Goal: Task Accomplishment & Management: Manage account settings

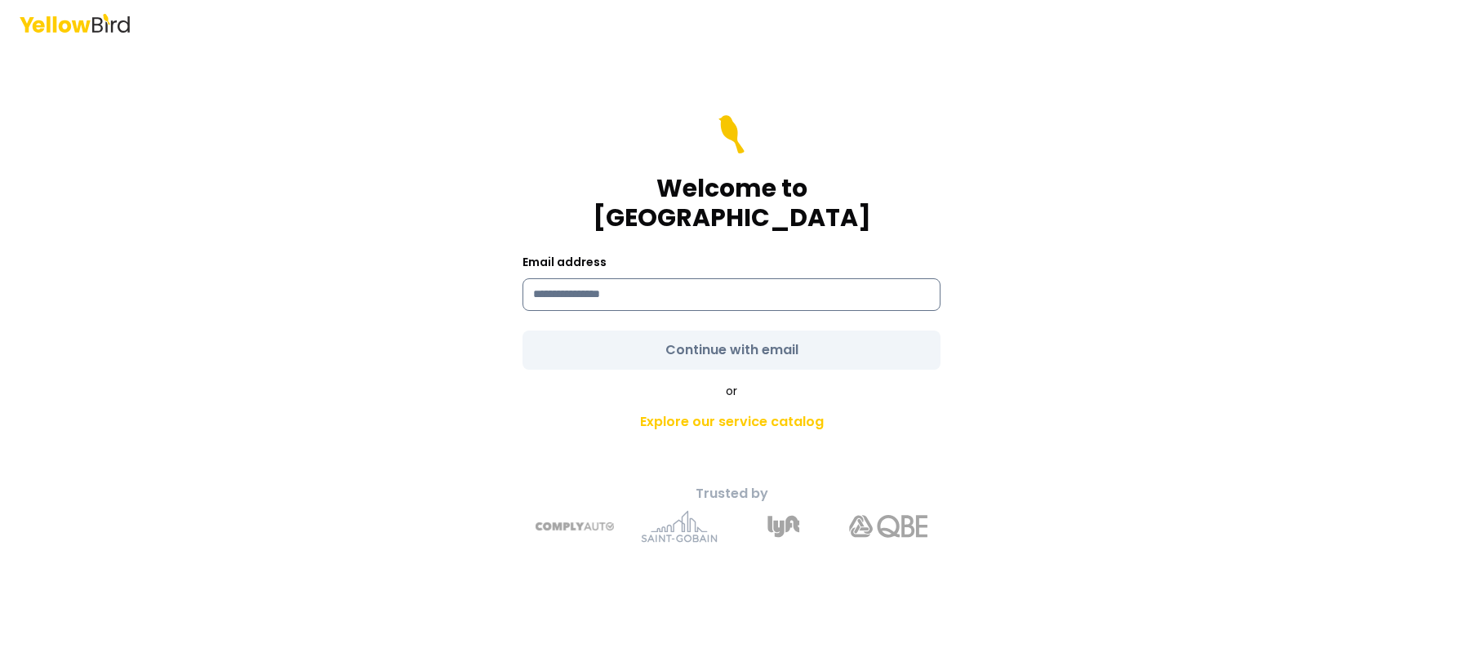
click at [684, 291] on input at bounding box center [731, 294] width 418 height 33
paste input "**********"
type input "**********"
click at [938, 339] on form "**********" at bounding box center [731, 242] width 418 height 255
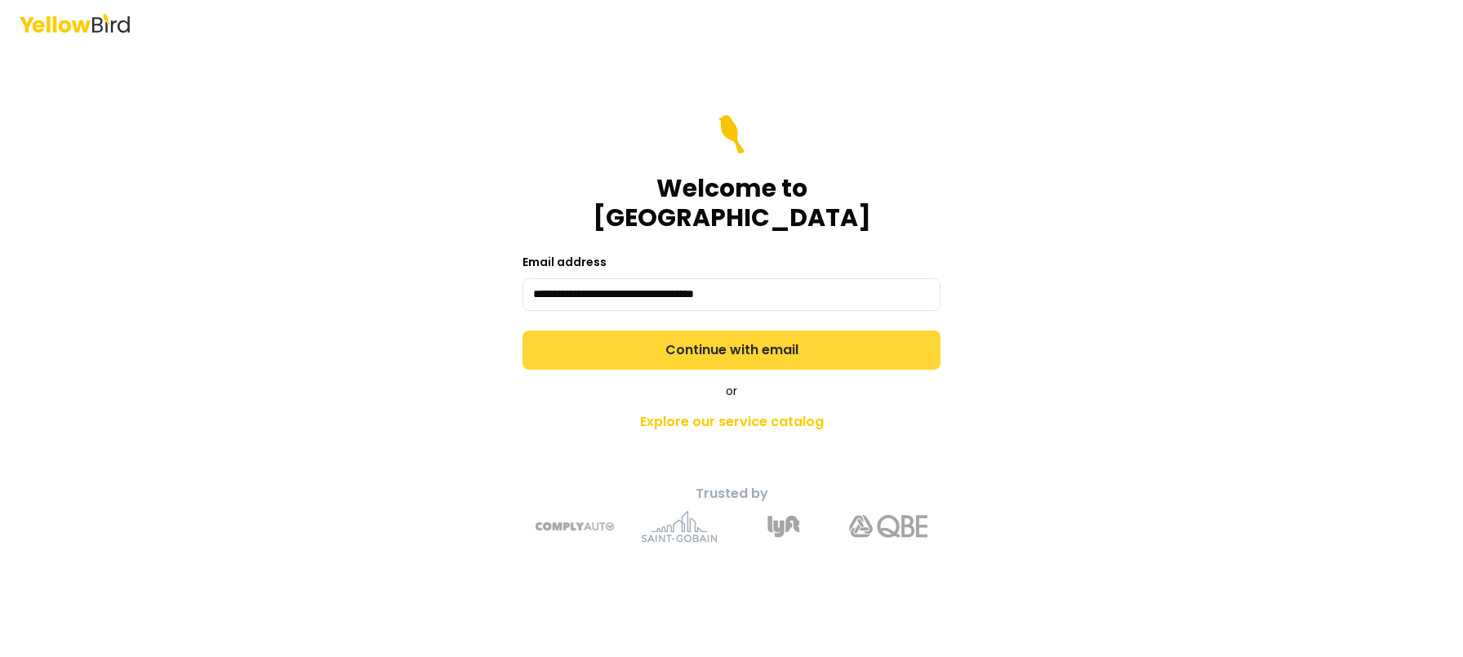
click at [880, 337] on button "Continue with email" at bounding box center [731, 350] width 418 height 39
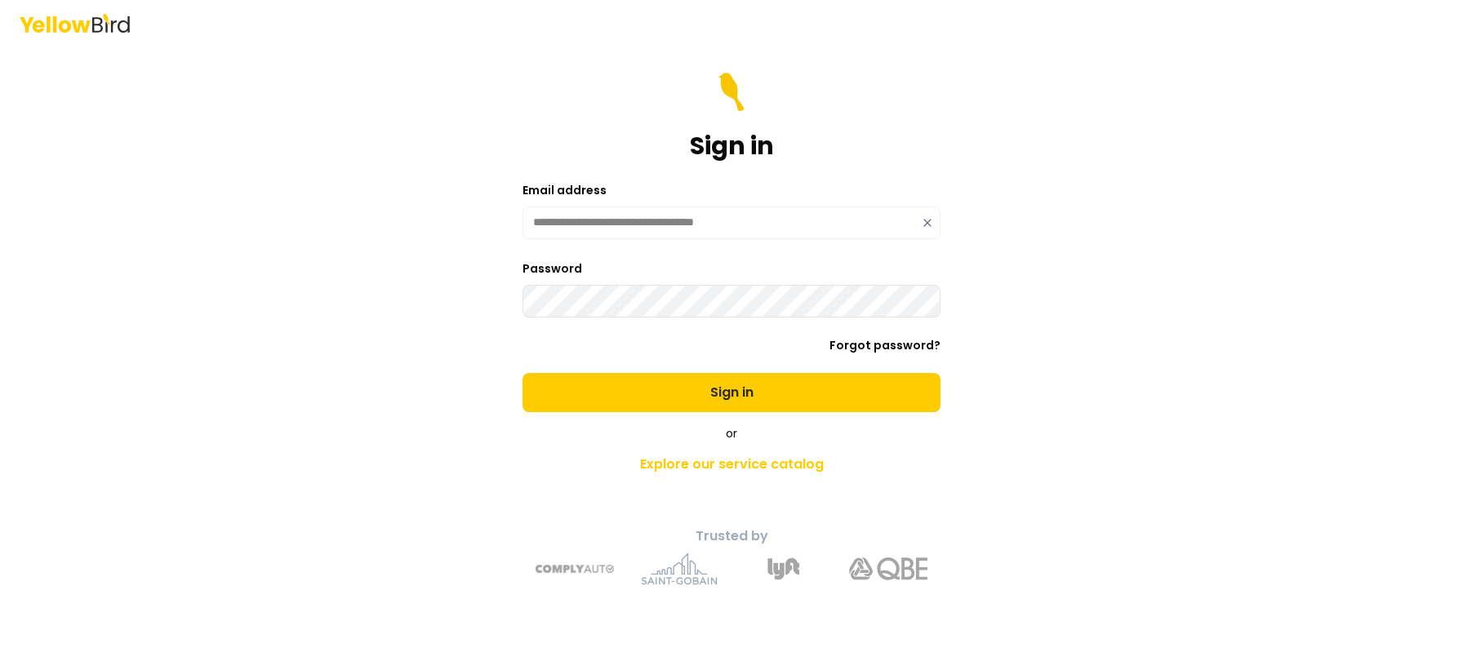
click at [522, 373] on button "Sign in" at bounding box center [731, 392] width 418 height 39
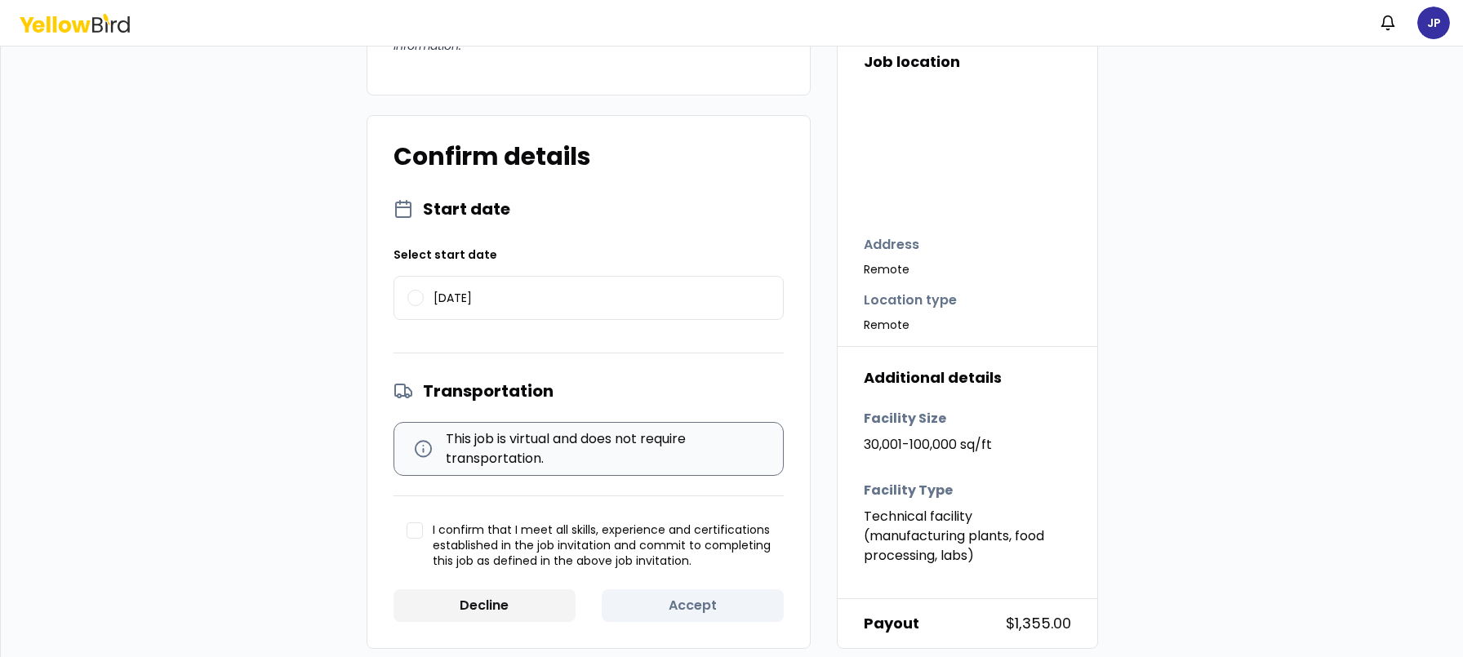
scroll to position [1535, 0]
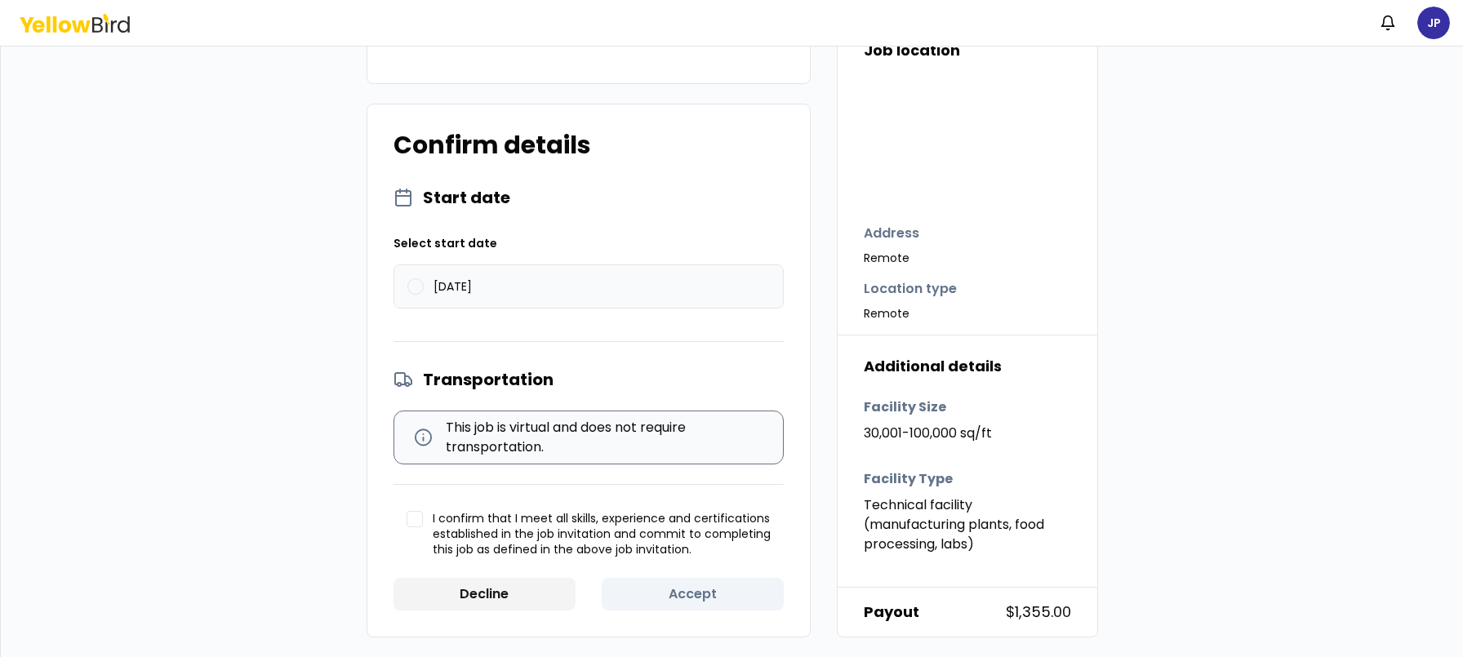
click at [403, 274] on label "[DATE]" at bounding box center [588, 286] width 389 height 42
click at [407, 278] on button "[DATE]" at bounding box center [415, 286] width 16 height 16
click at [413, 518] on button "I confirm that I meet all skills, experience and certifications established in …" at bounding box center [415, 519] width 16 height 16
click at [688, 593] on button "Accept" at bounding box center [693, 594] width 182 height 33
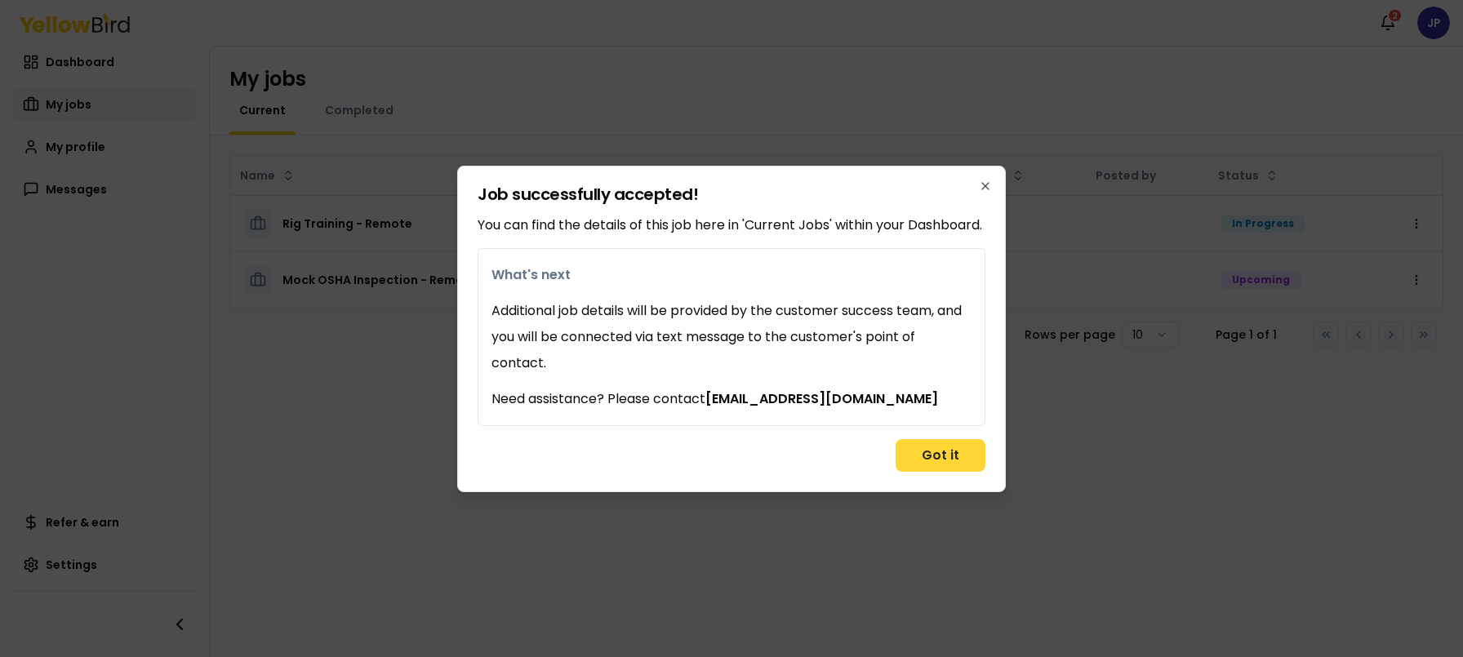
click at [937, 461] on button "Got it" at bounding box center [940, 455] width 90 height 33
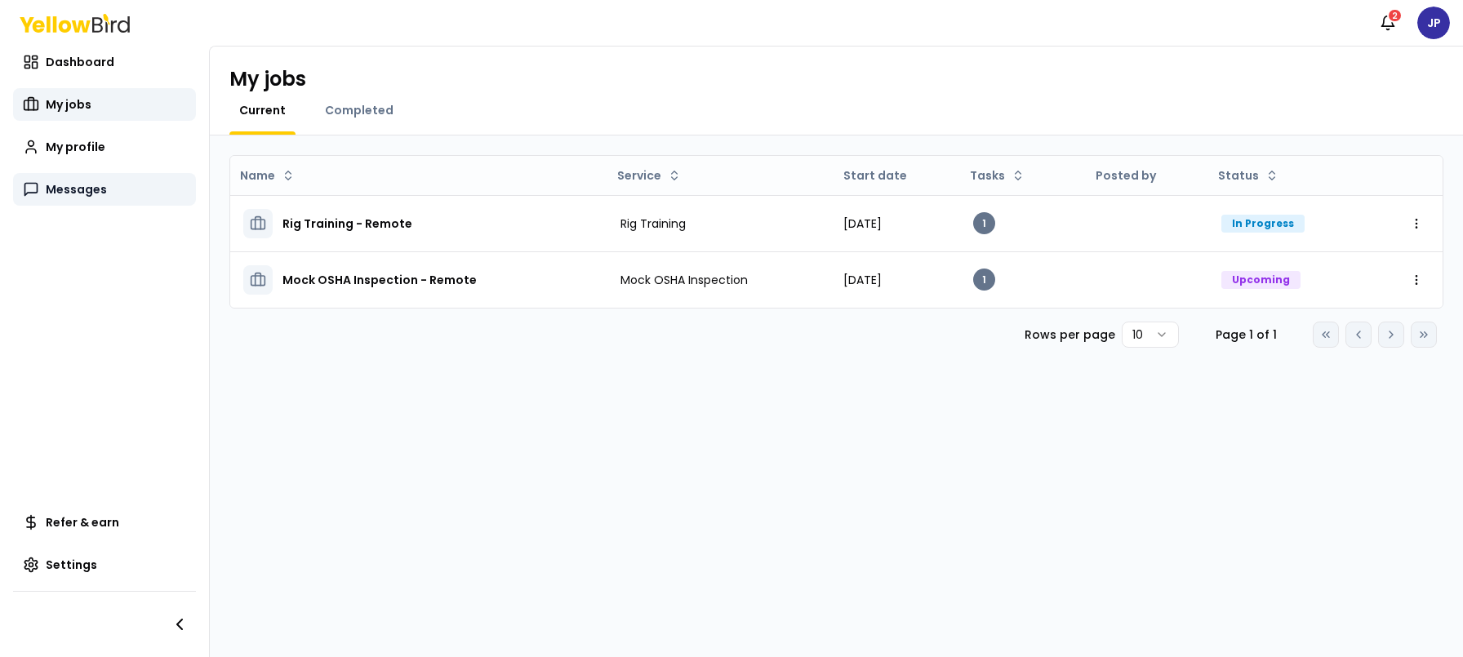
click at [106, 192] on link "Messages" at bounding box center [104, 189] width 183 height 33
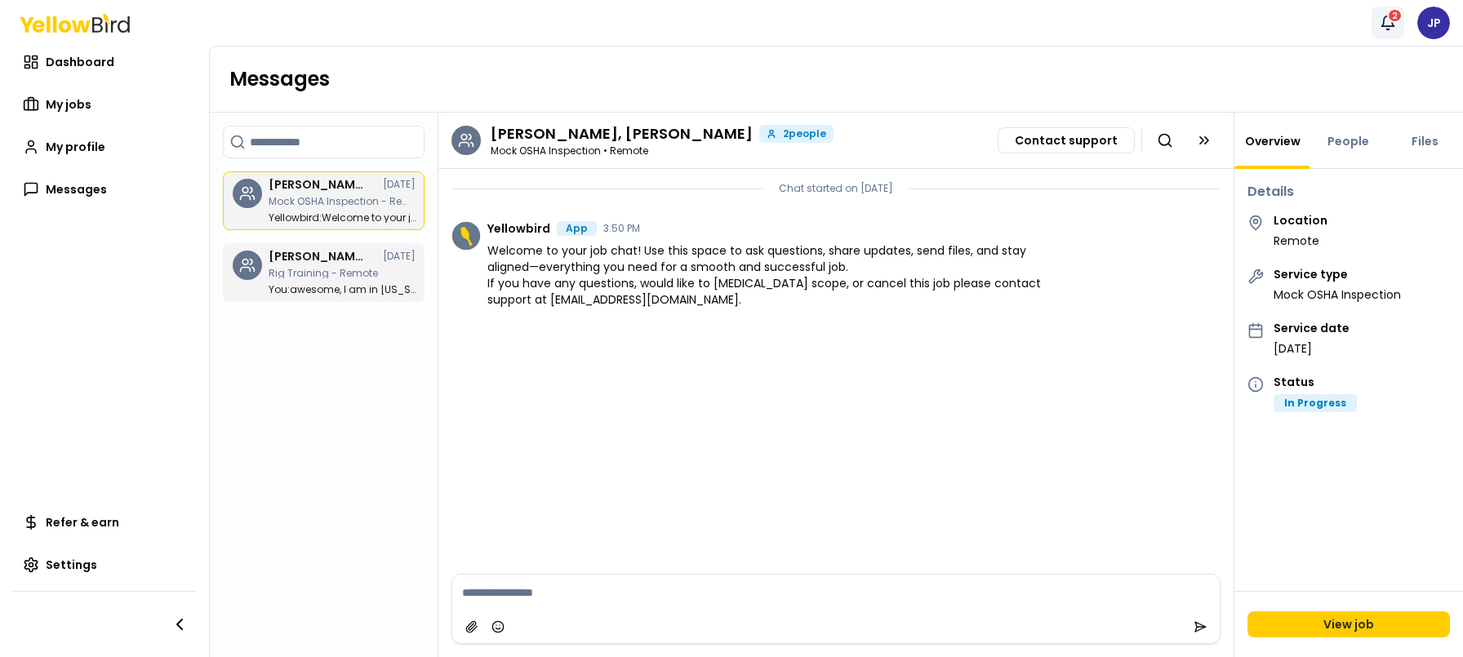
click at [1389, 22] on icon "button" at bounding box center [1388, 23] width 16 height 16
click at [647, 589] on textarea at bounding box center [835, 593] width 767 height 36
type textarea "**********"
type textarea "****"
type textarea "**********"
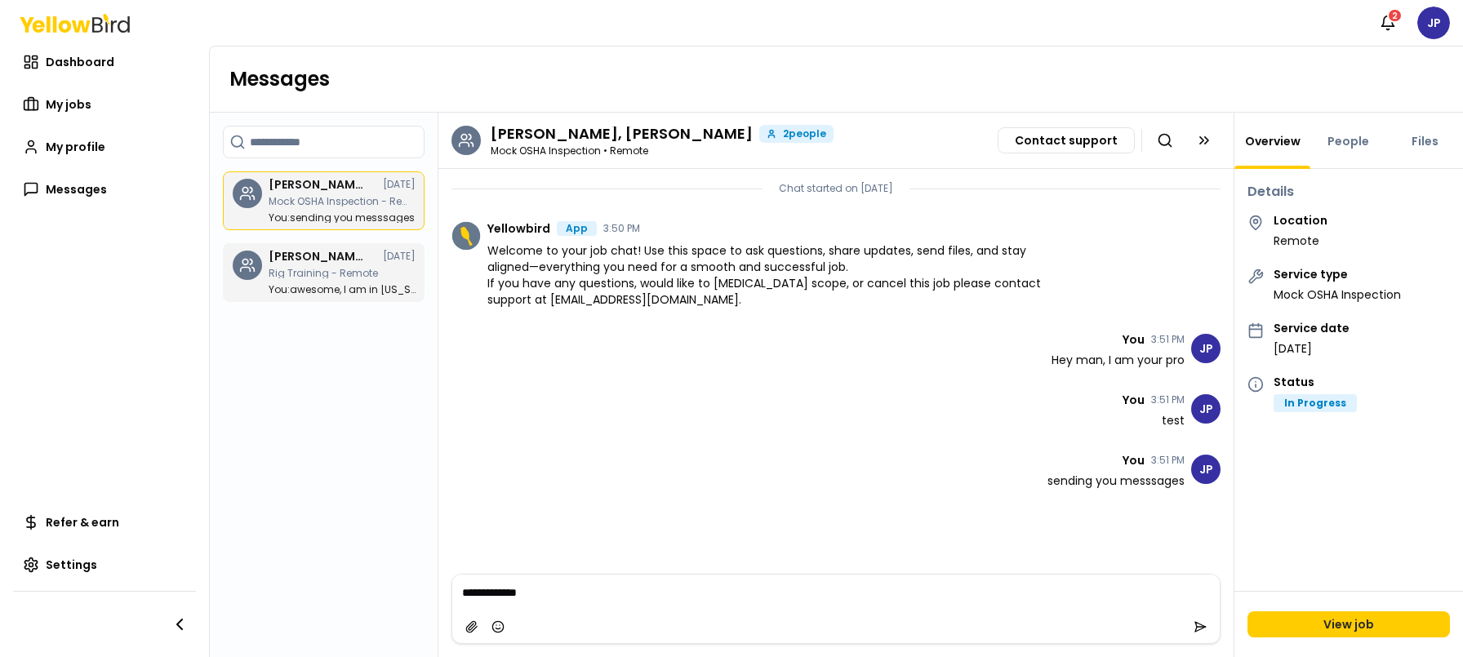
type textarea "**********"
click at [1393, 24] on icon "button" at bounding box center [1388, 21] width 12 height 11
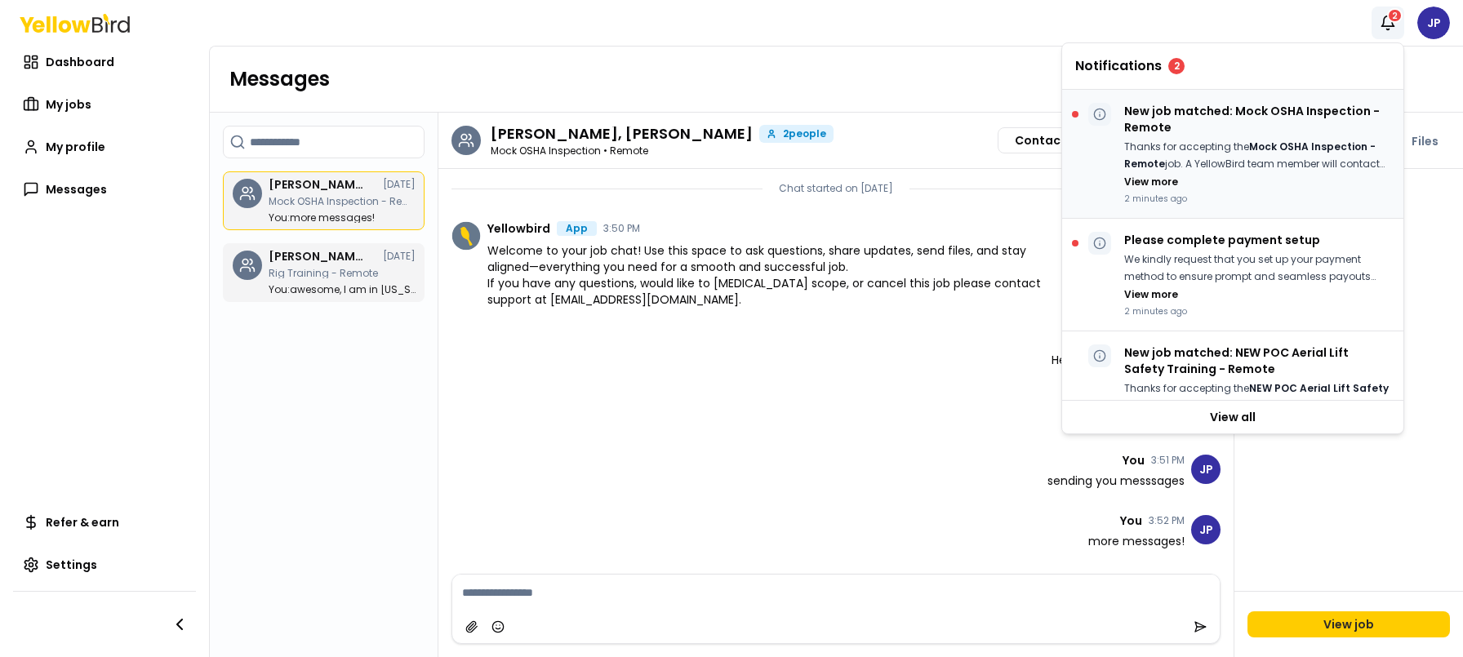
click at [1171, 127] on p "New job matched: Mock OSHA Inspection - Remote" at bounding box center [1257, 119] width 266 height 33
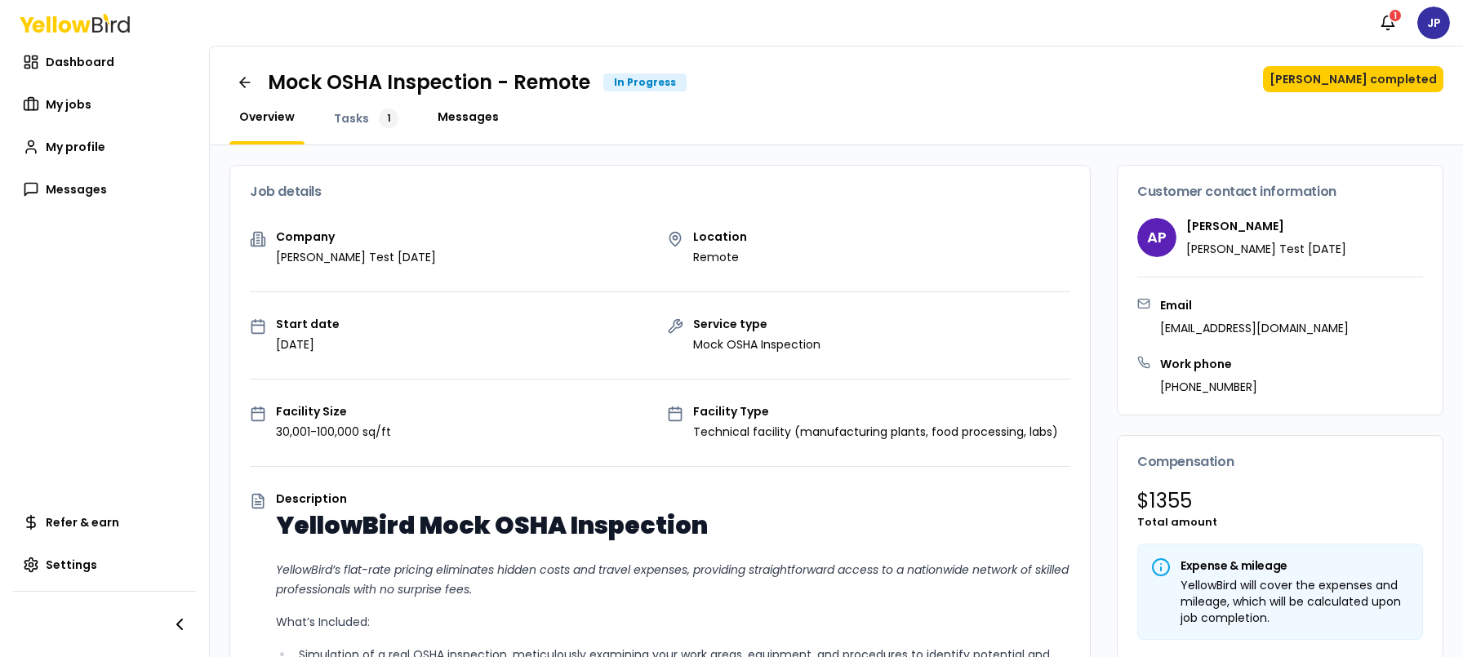
click at [460, 114] on span "Messages" at bounding box center [468, 117] width 61 height 16
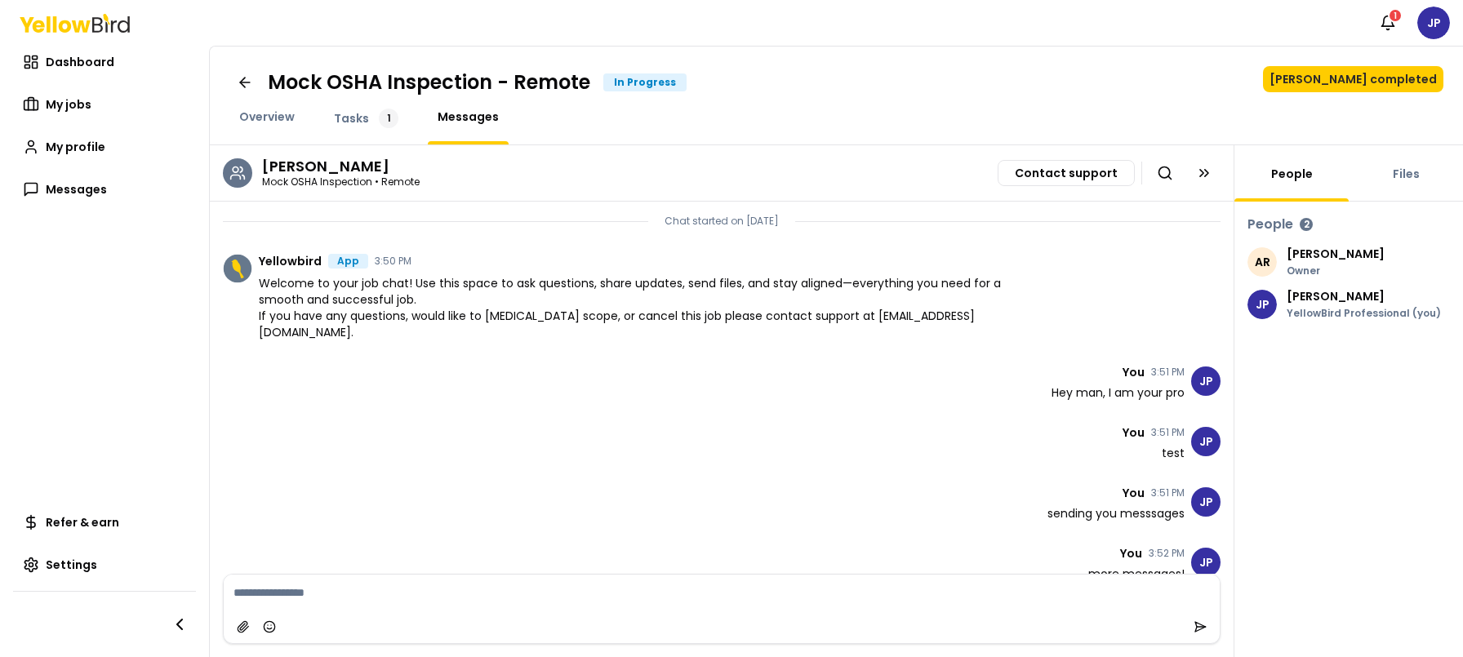
scroll to position [21, 0]
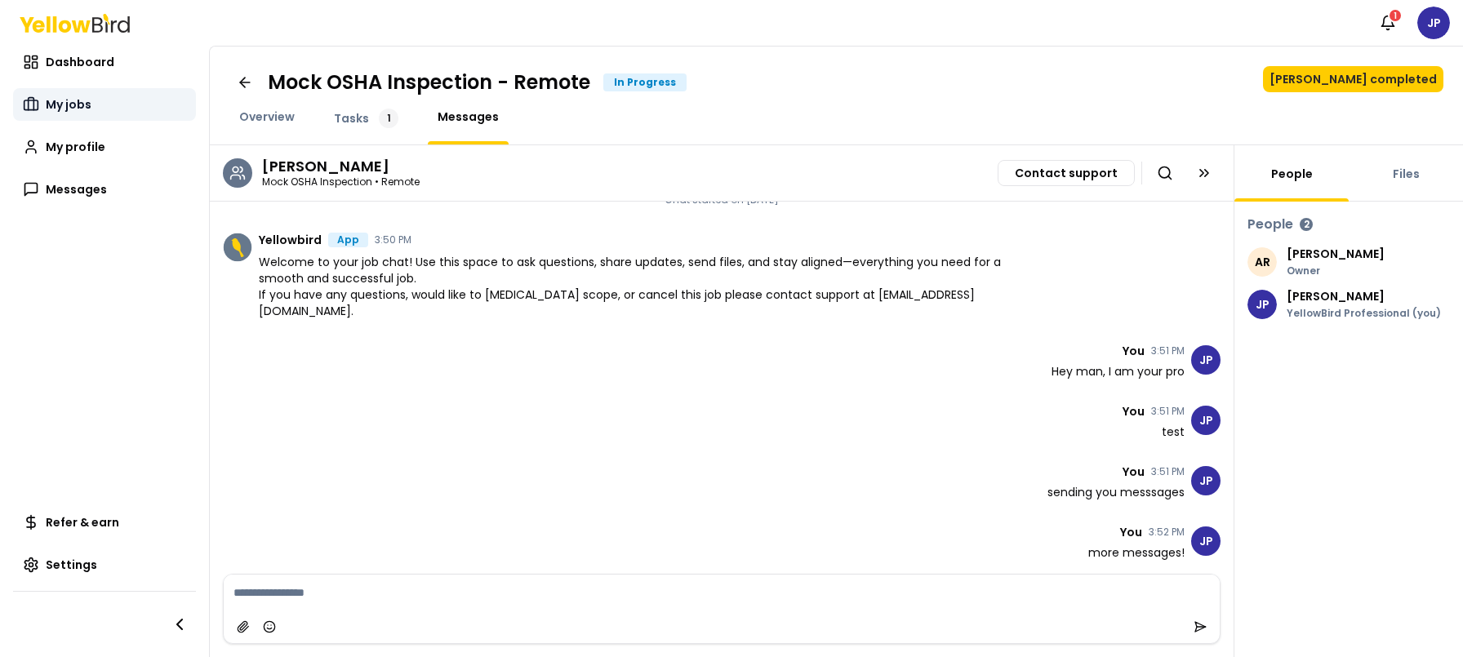
click at [73, 97] on span "My jobs" at bounding box center [69, 104] width 46 height 16
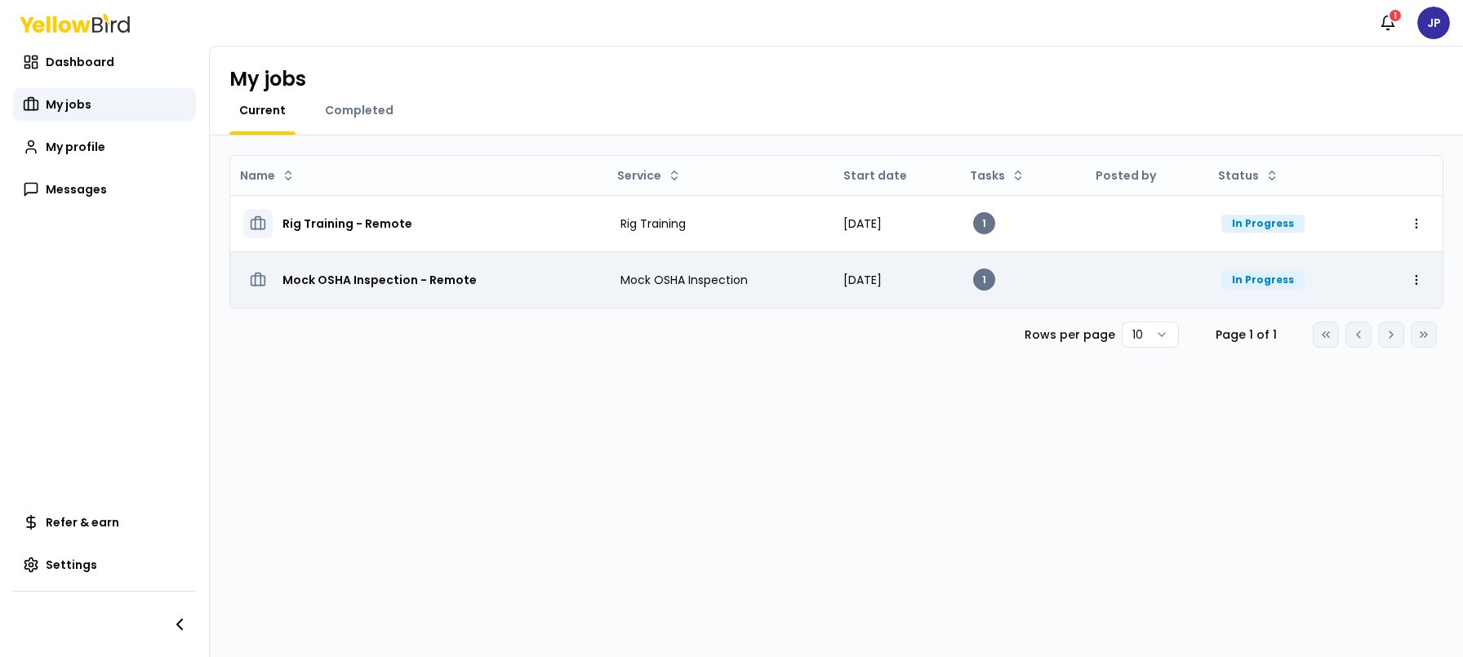
click at [478, 269] on div "Mock OSHA Inspection - Remote" at bounding box center [418, 279] width 351 height 29
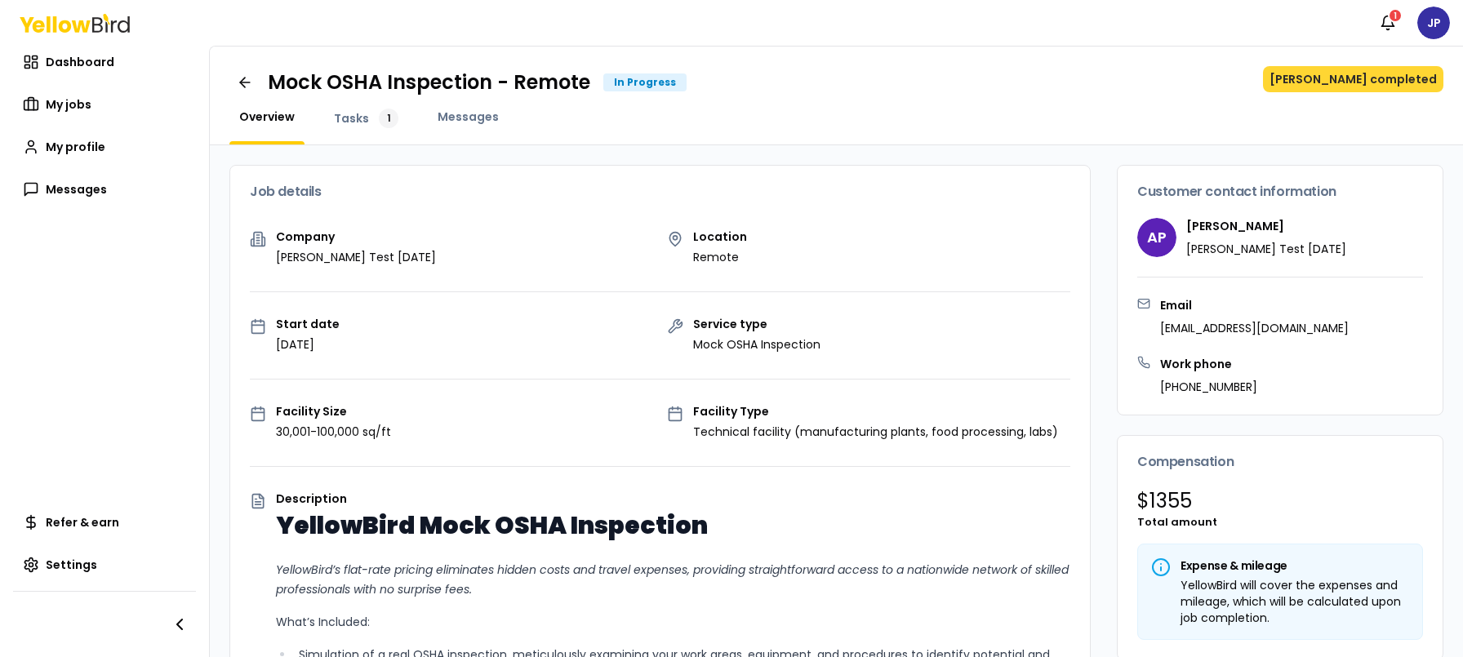
click at [1389, 84] on button "Mark job completed" at bounding box center [1353, 79] width 180 height 26
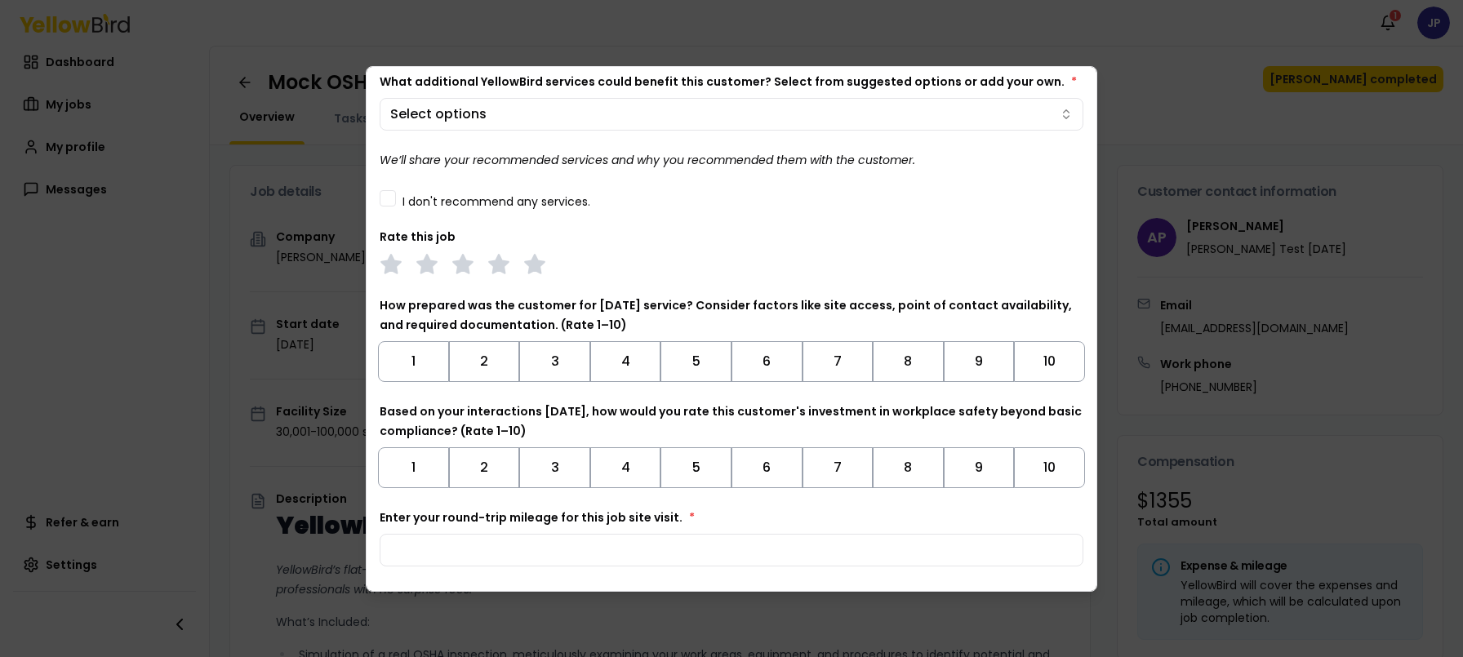
scroll to position [121, 0]
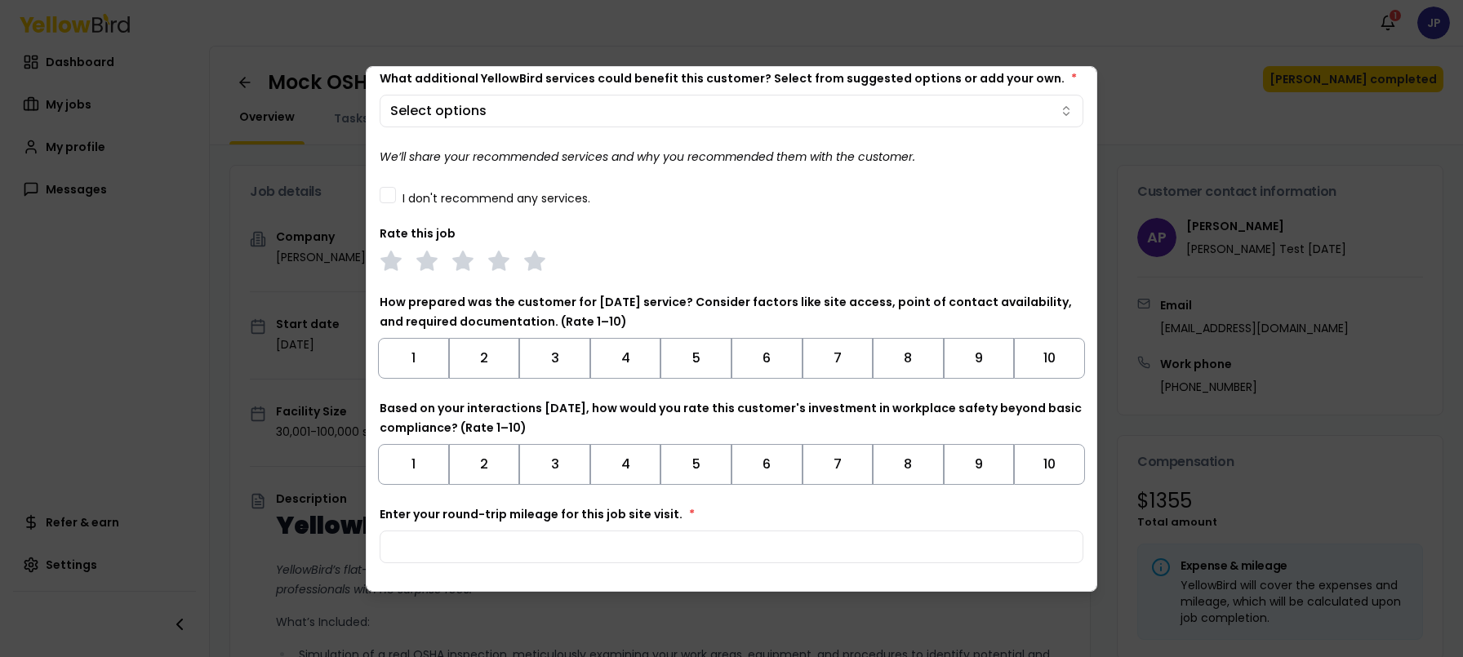
click at [392, 197] on button "I don't recommend any services." at bounding box center [388, 195] width 16 height 16
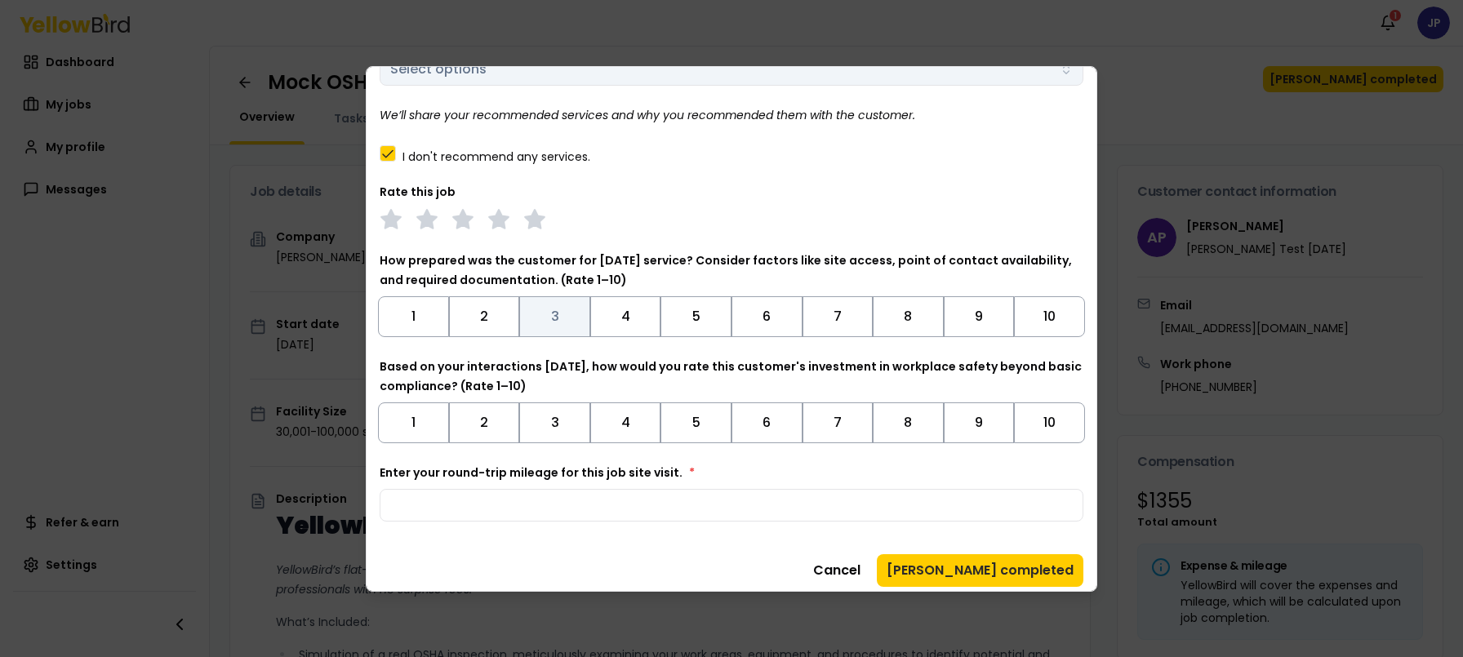
scroll to position [171, 0]
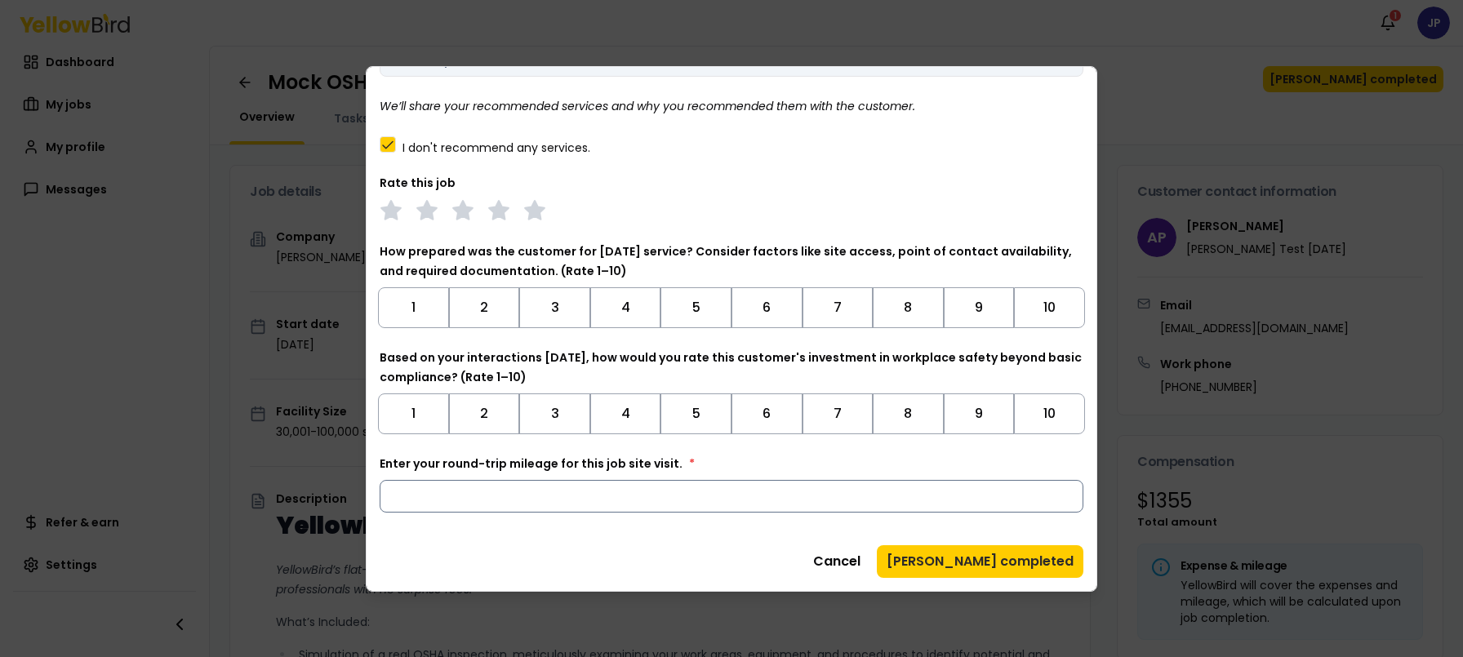
click at [556, 505] on input "Enter your round-trip mileage for this job site visit. *" at bounding box center [732, 496] width 704 height 33
type input "*"
click at [1000, 562] on button "Mark job completed" at bounding box center [980, 561] width 207 height 33
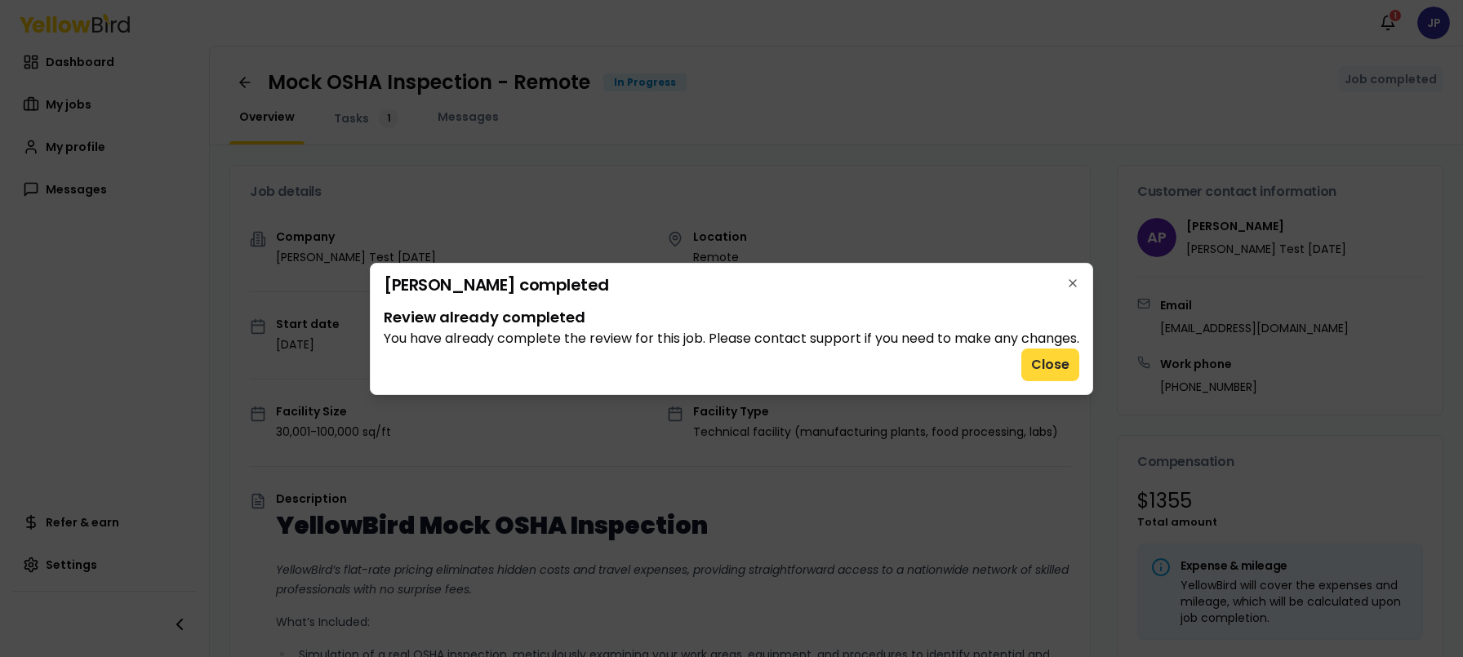
click at [1058, 378] on button "Close" at bounding box center [1050, 365] width 58 height 33
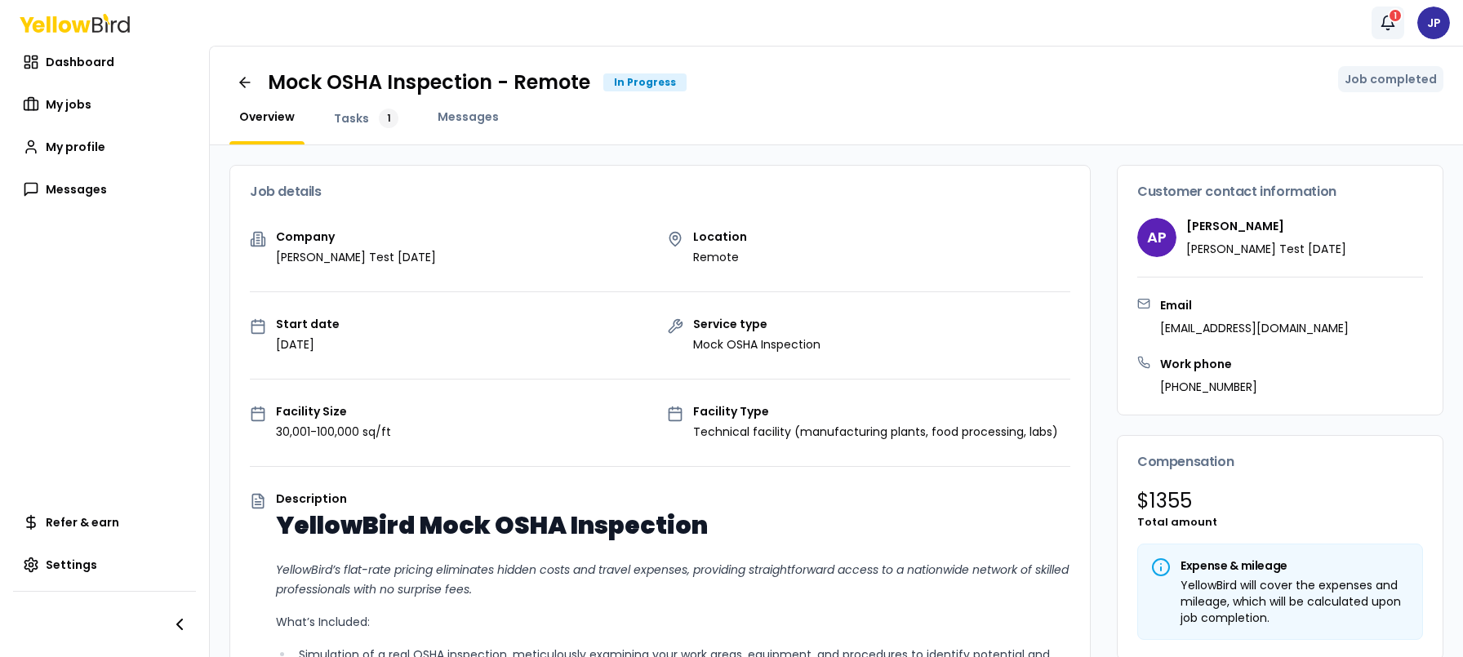
click at [1389, 24] on icon "button" at bounding box center [1388, 23] width 16 height 16
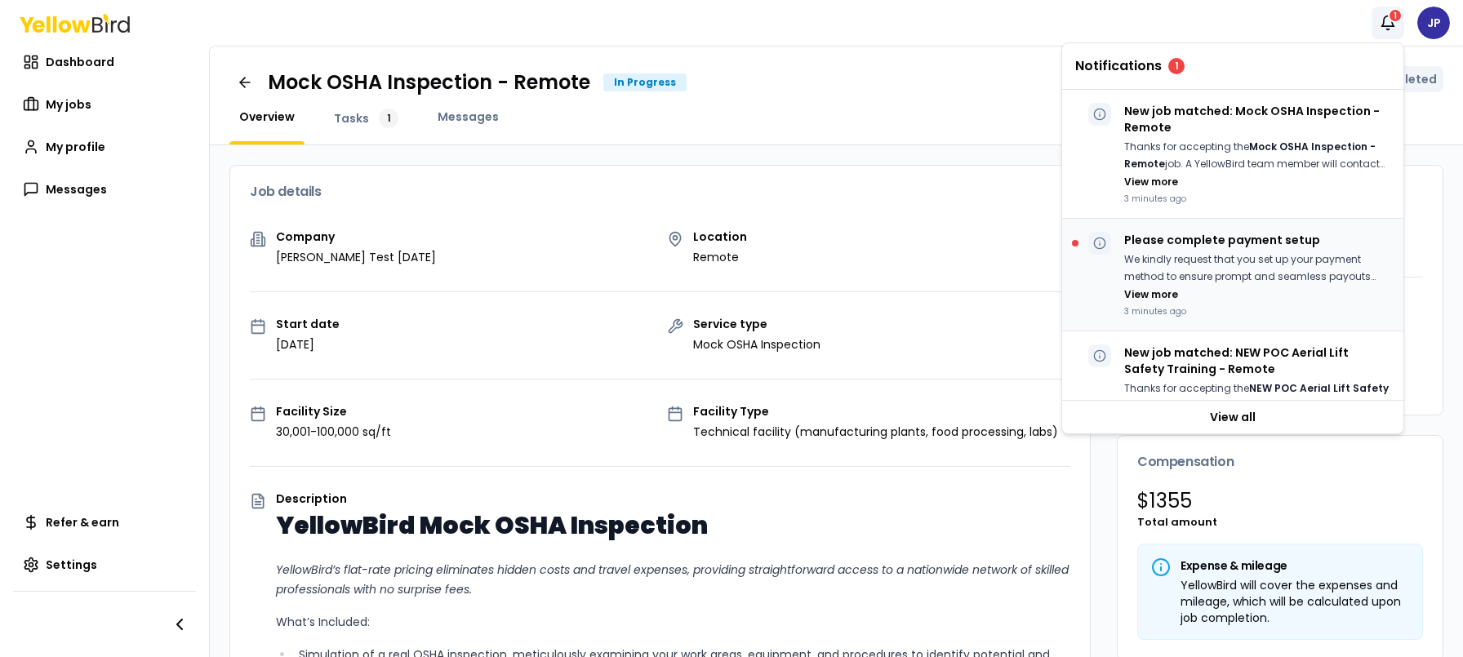
click at [1210, 260] on p "We kindly request that you set up your payment method to ensure prompt and seam…" at bounding box center [1257, 267] width 266 height 33
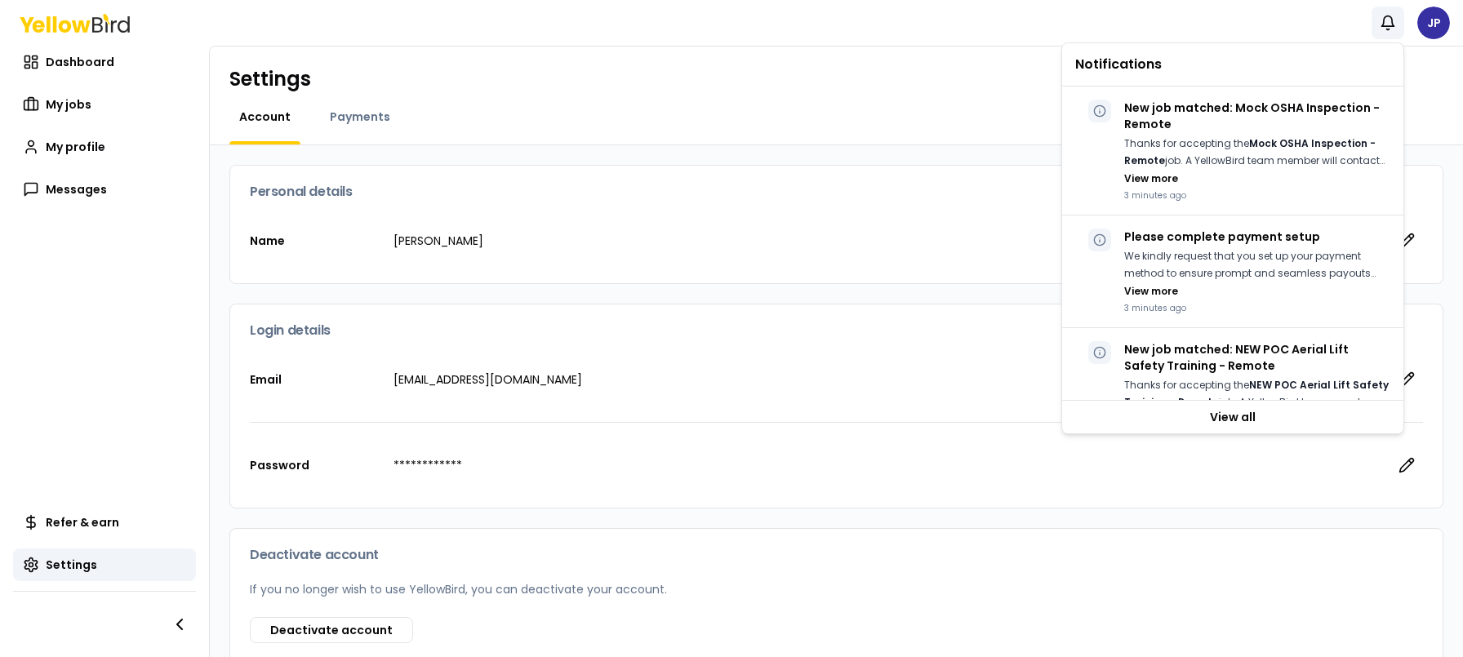
click at [593, 132] on div "Account Payments" at bounding box center [836, 127] width 1214 height 36
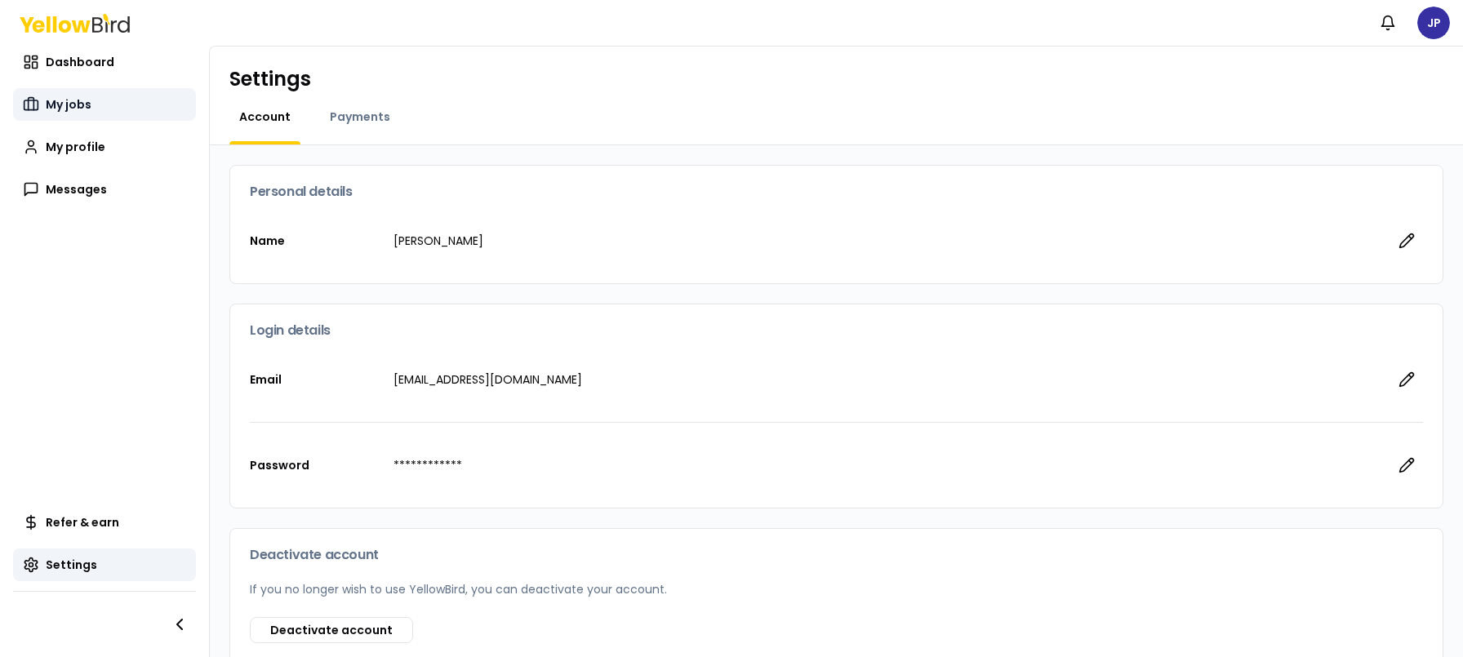
click at [55, 96] on span "My jobs" at bounding box center [69, 104] width 46 height 16
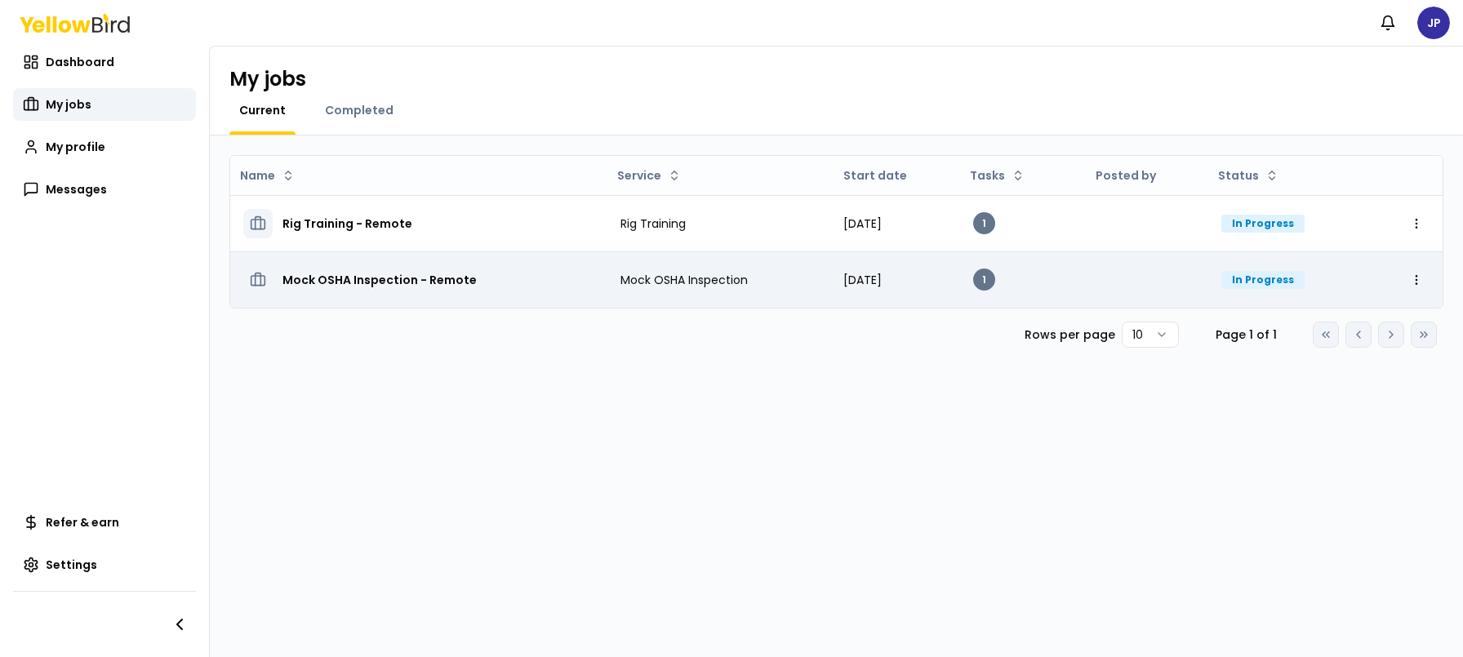
click at [447, 278] on h3 "Mock OSHA Inspection - Remote" at bounding box center [379, 279] width 194 height 29
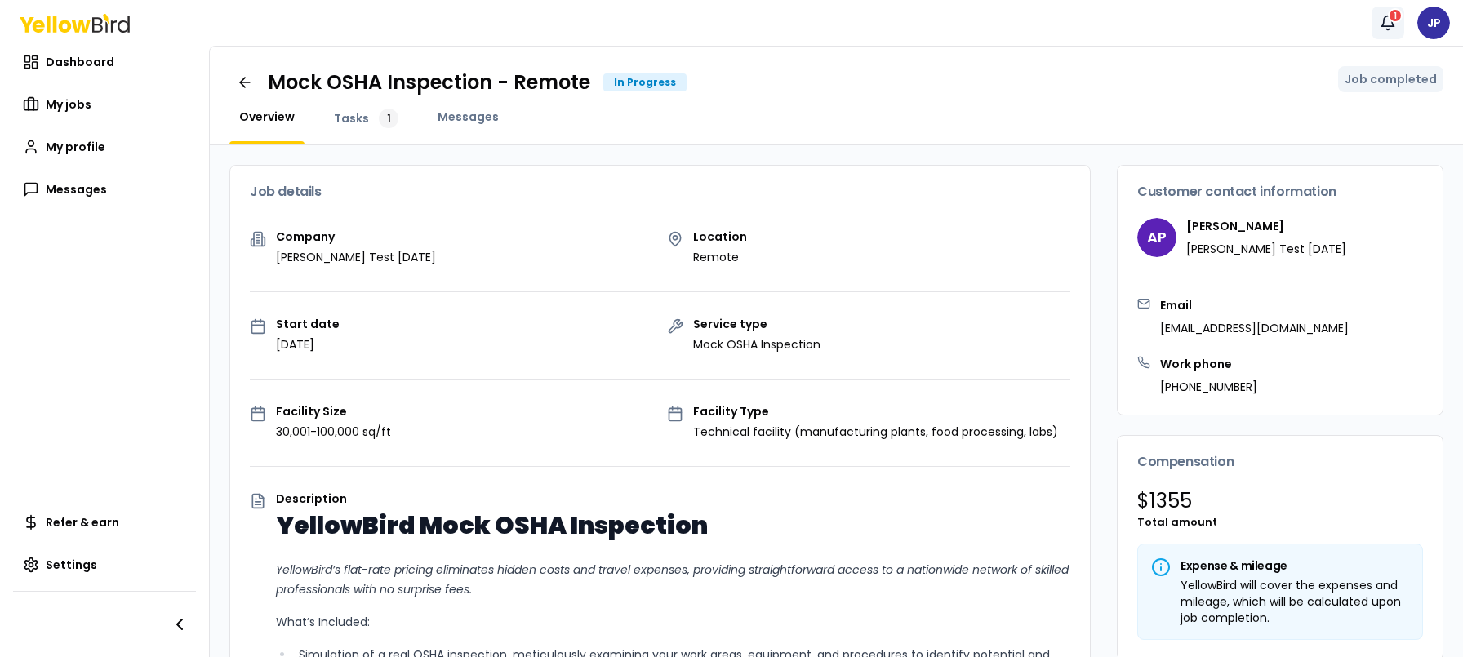
click at [1384, 26] on icon "button" at bounding box center [1388, 21] width 12 height 11
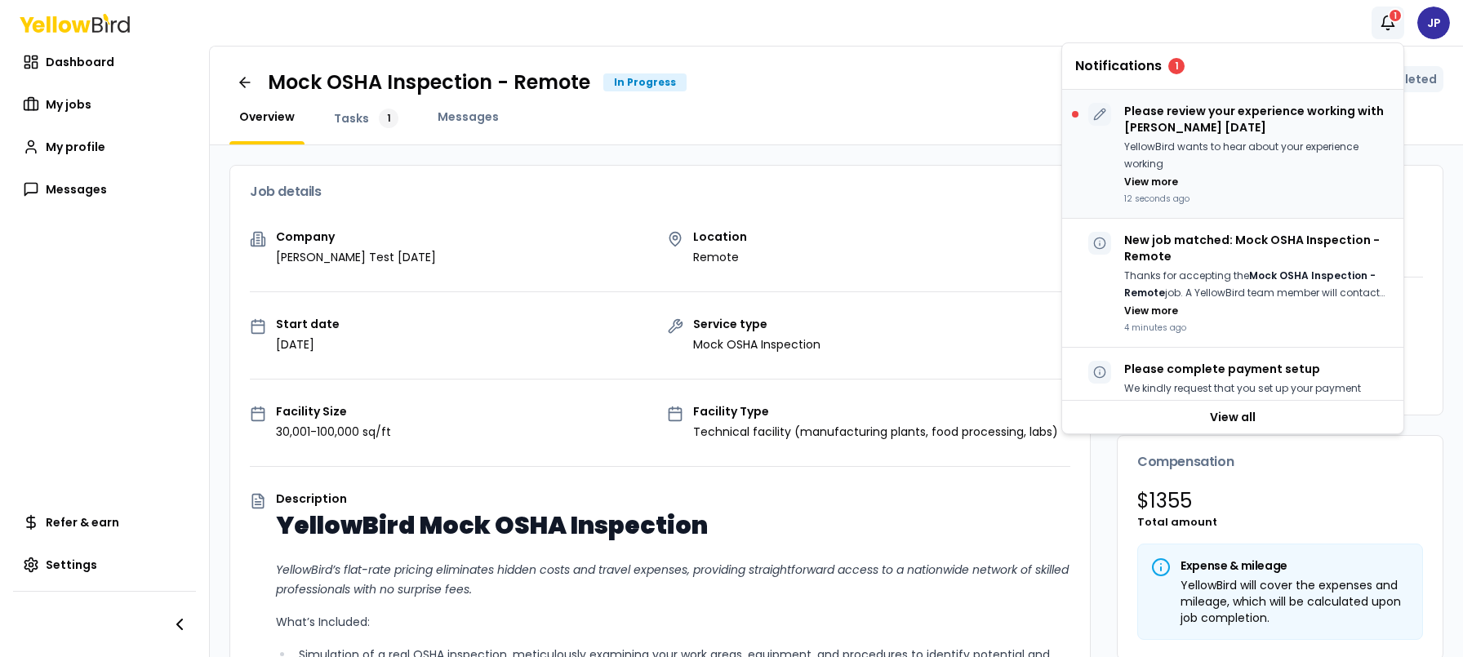
click at [1215, 117] on p "Please review your experience working with Aaron Test 03-27-2025" at bounding box center [1257, 119] width 266 height 33
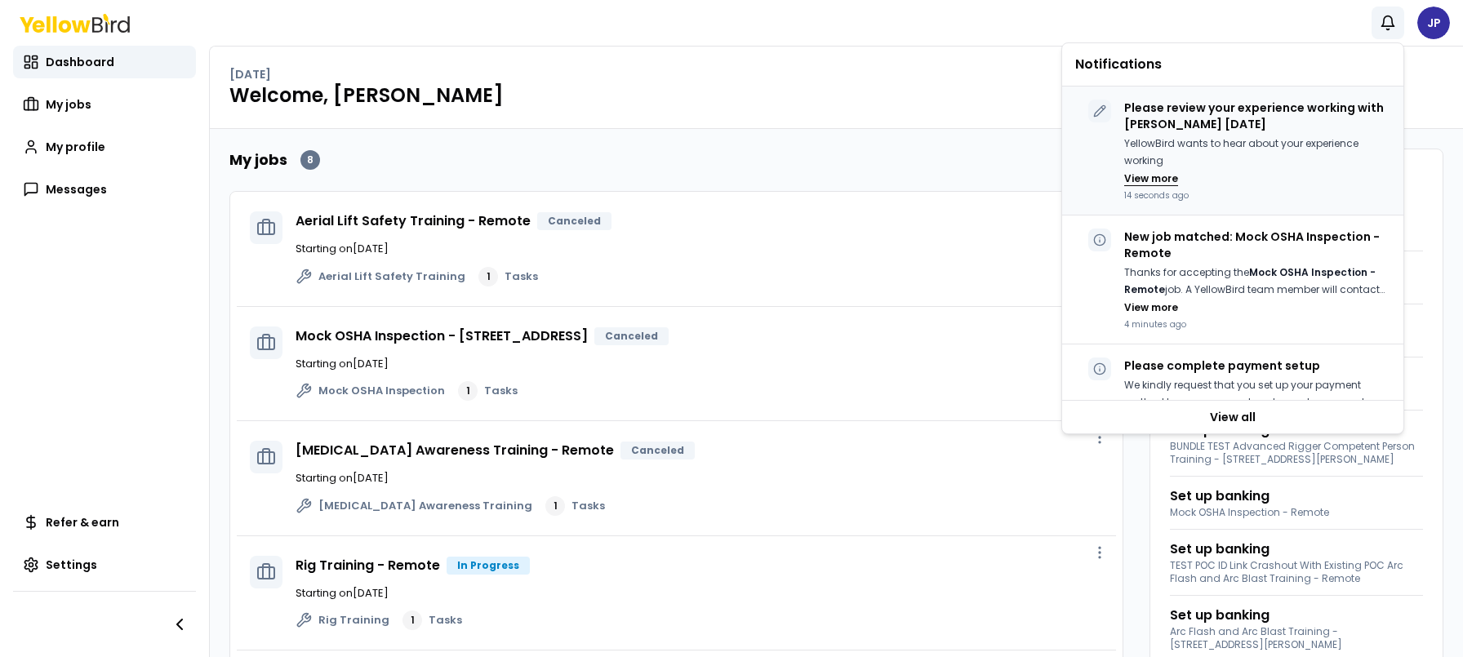
click at [1141, 176] on button "View more" at bounding box center [1151, 178] width 54 height 13
click at [110, 99] on link "My jobs" at bounding box center [104, 104] width 183 height 33
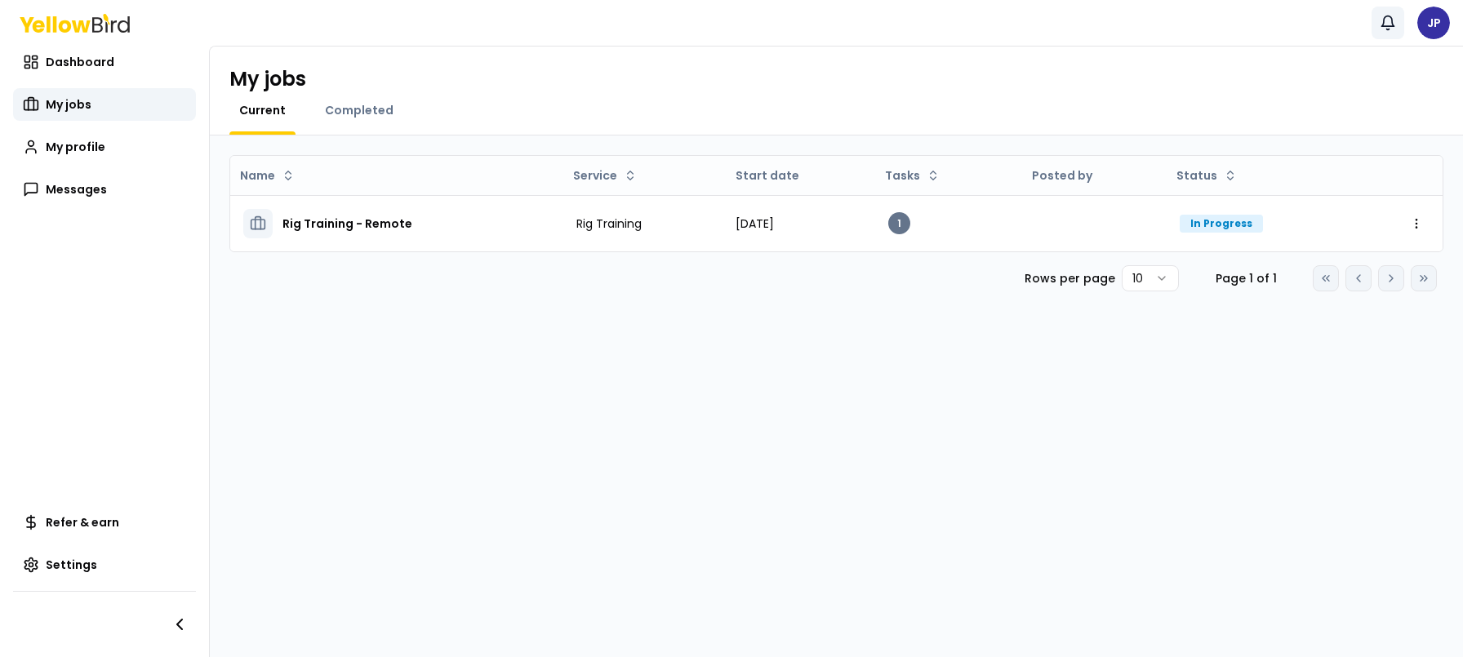
click at [1389, 36] on button "Notifications" at bounding box center [1387, 23] width 33 height 33
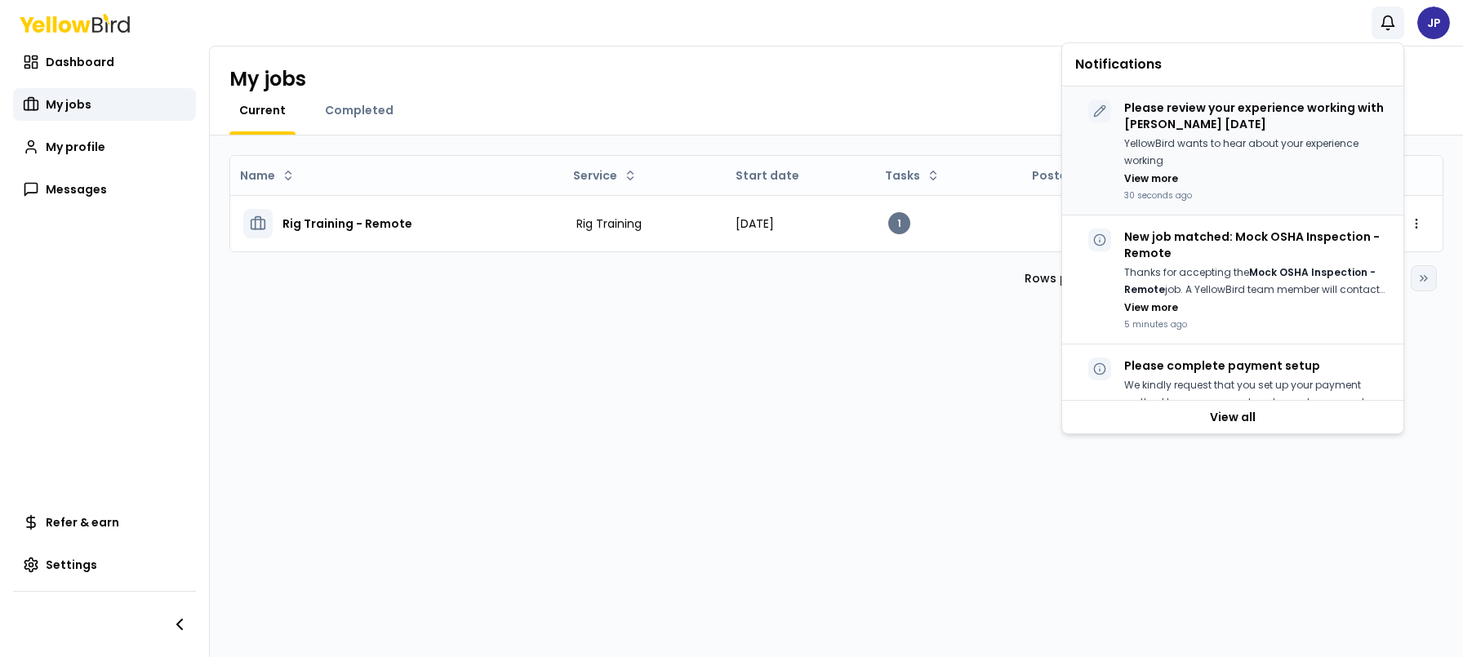
click at [1242, 136] on p "YellowBird wants to hear about your experience working" at bounding box center [1257, 152] width 266 height 33
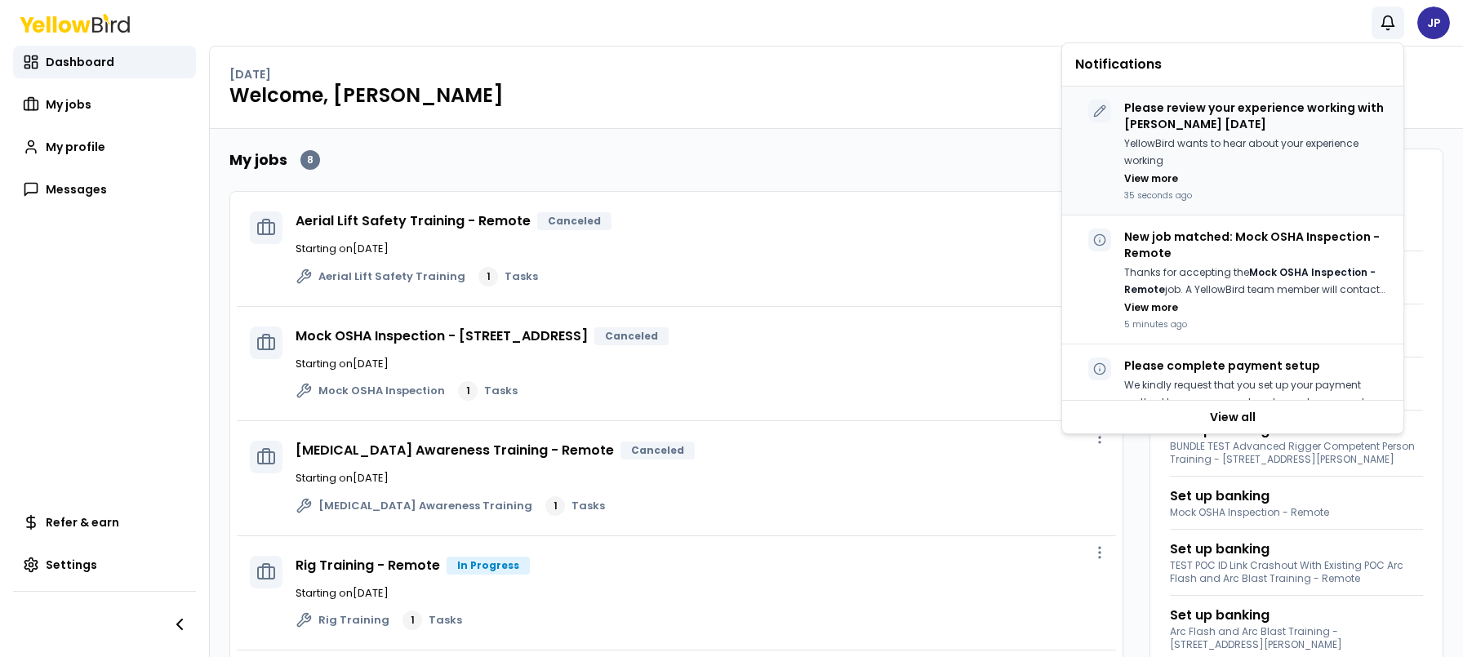
click at [1241, 137] on p "YellowBird wants to hear about your experience working" at bounding box center [1257, 152] width 266 height 33
click at [689, 191] on div "Aerial Lift Safety Training - Remote Canceled Starting on May 29 Aerial Lift Sa…" at bounding box center [676, 650] width 894 height 918
